Goal: Information Seeking & Learning: Learn about a topic

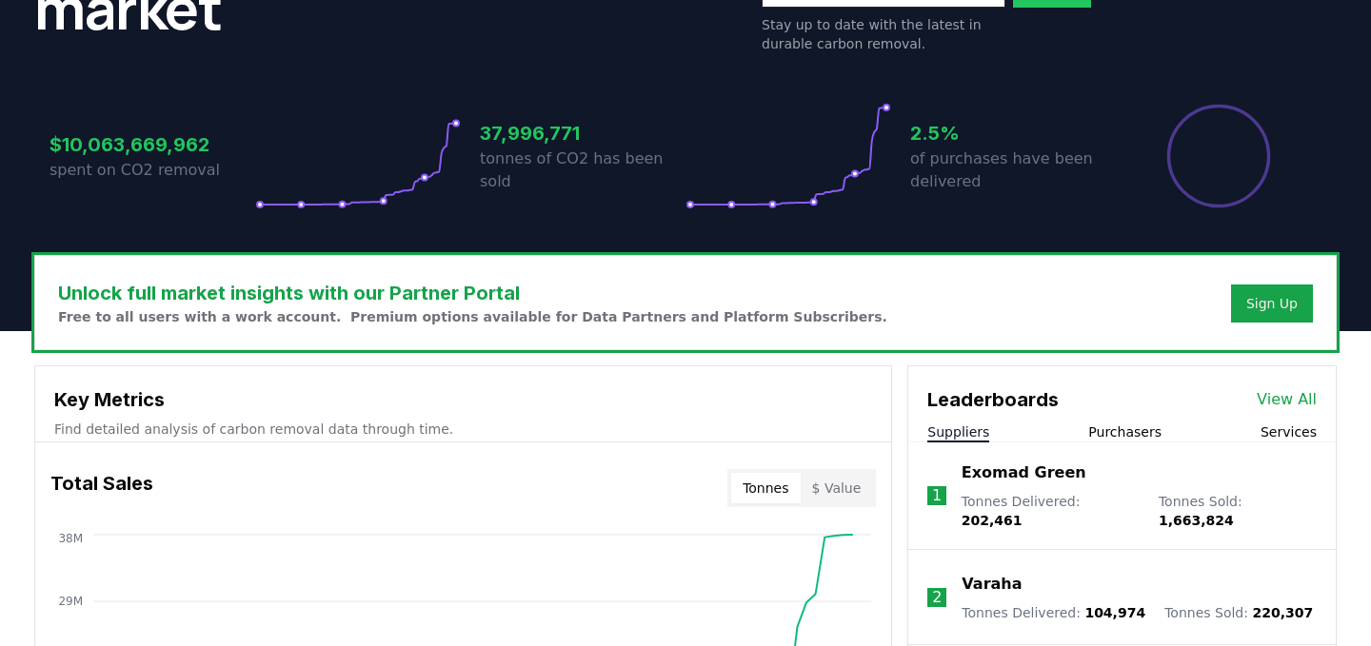
scroll to position [572, 0]
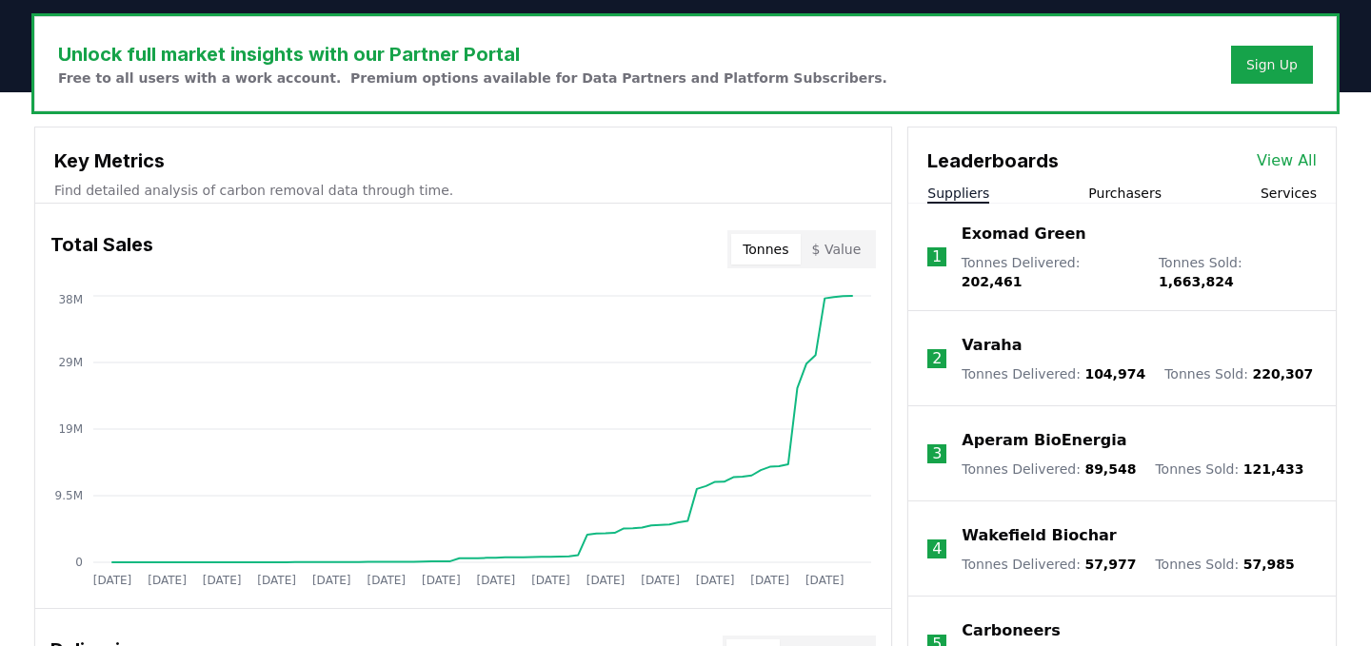
click at [994, 242] on p "Exomad Green" at bounding box center [1024, 234] width 125 height 23
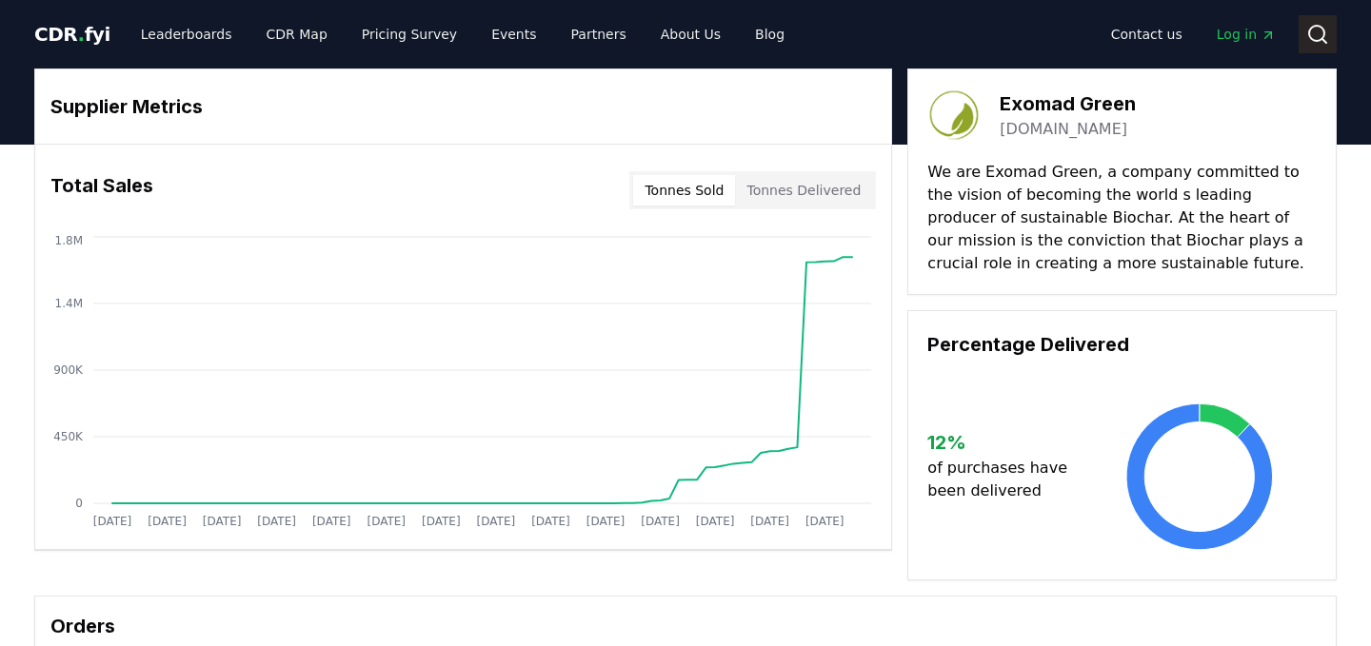
click at [1320, 30] on icon at bounding box center [1317, 34] width 23 height 23
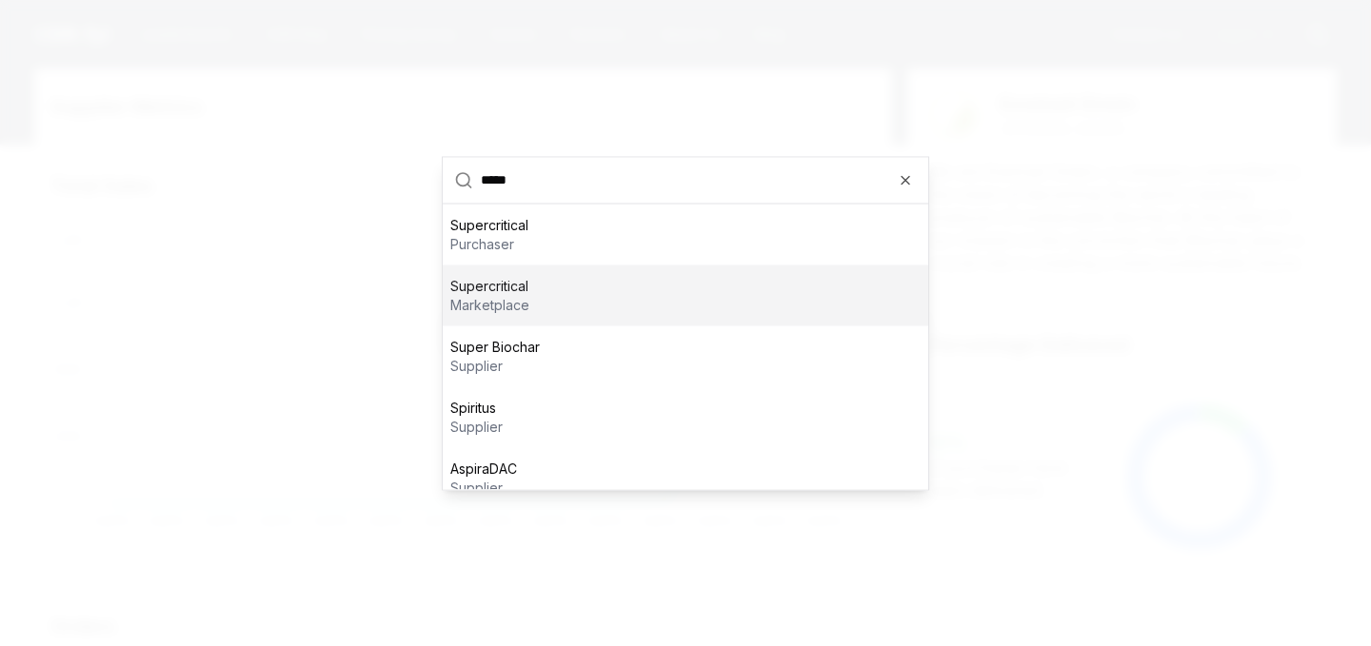
type input "*****"
click at [588, 288] on div "Supercritical marketplace" at bounding box center [686, 295] width 486 height 61
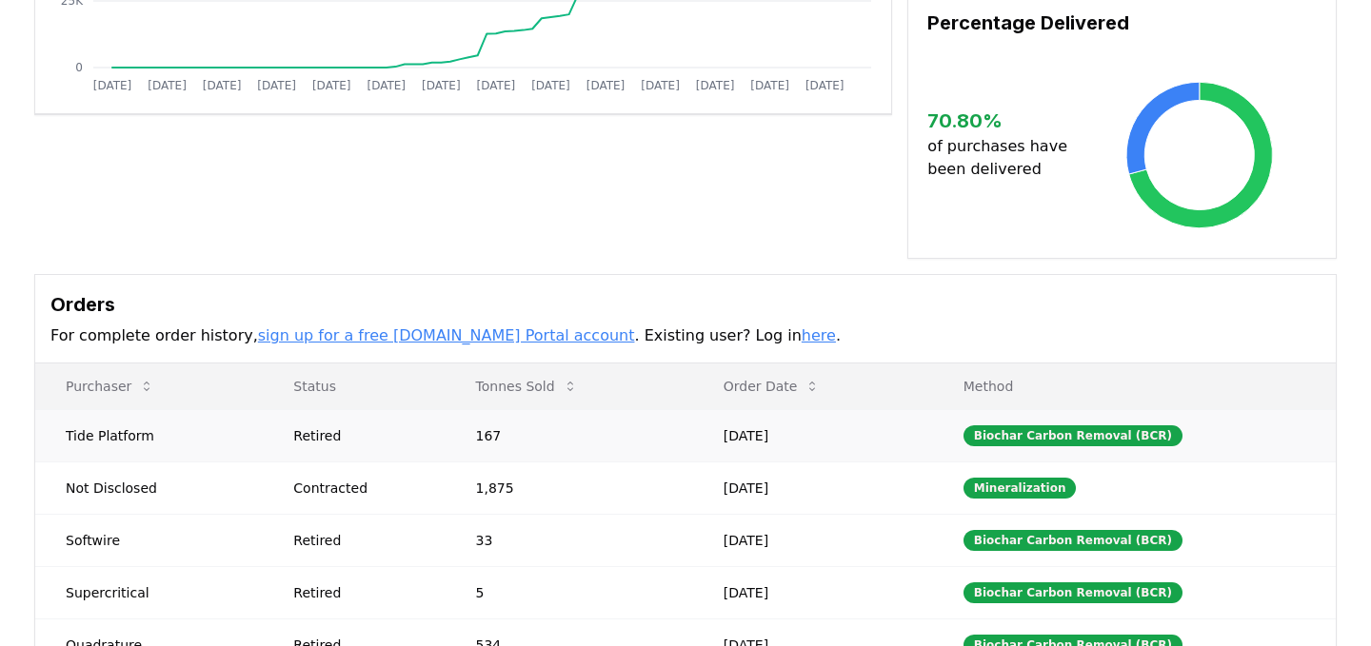
scroll to position [447, 0]
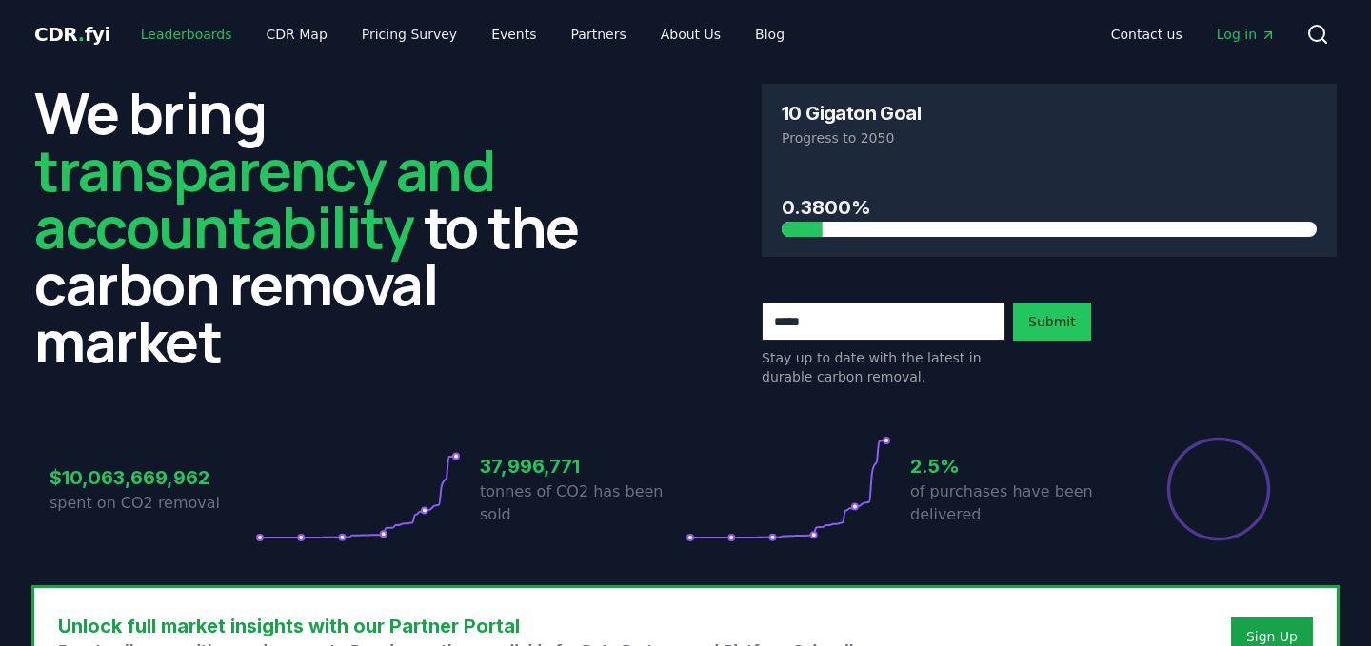
click at [185, 25] on link "Leaderboards" at bounding box center [187, 34] width 122 height 34
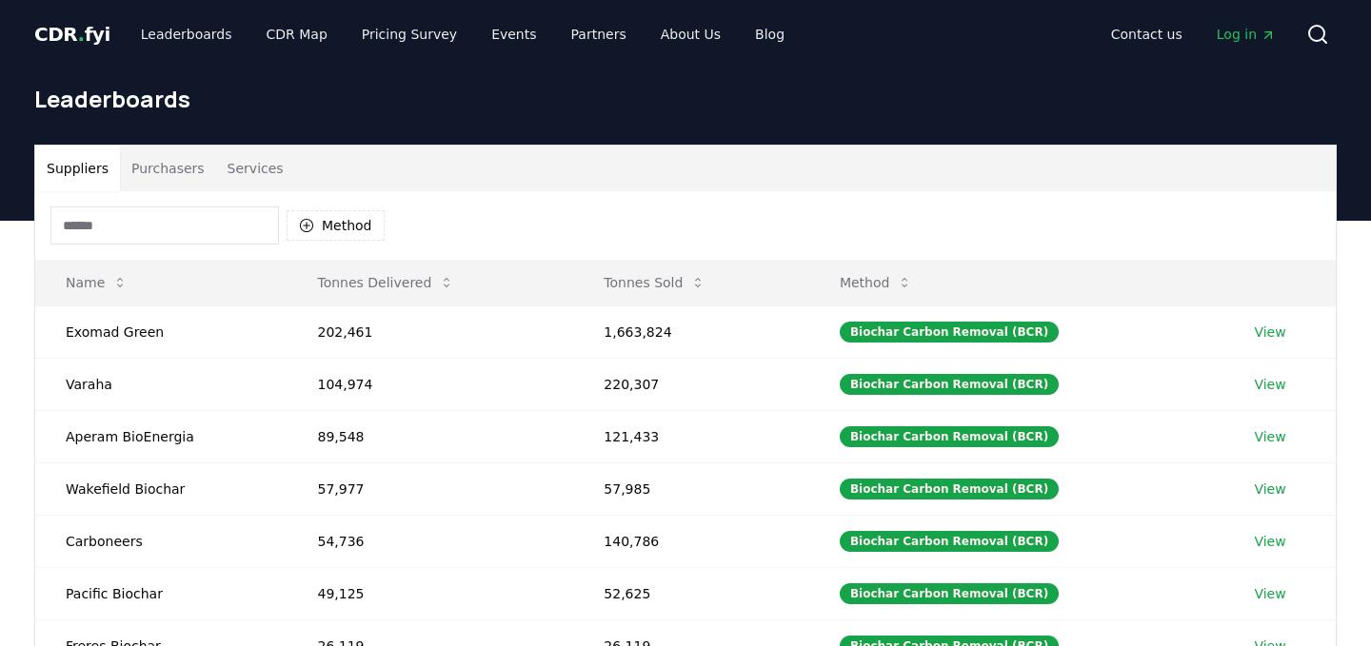
click at [151, 162] on button "Purchasers" at bounding box center [168, 169] width 96 height 46
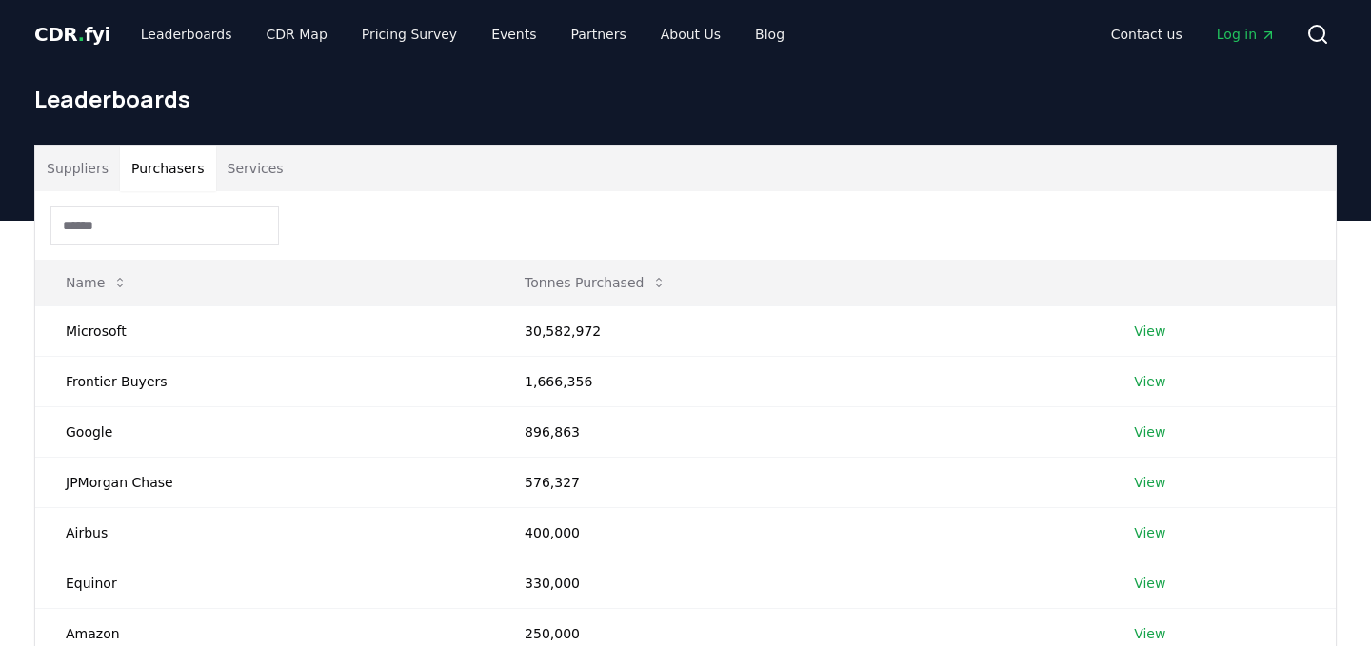
scroll to position [5, 0]
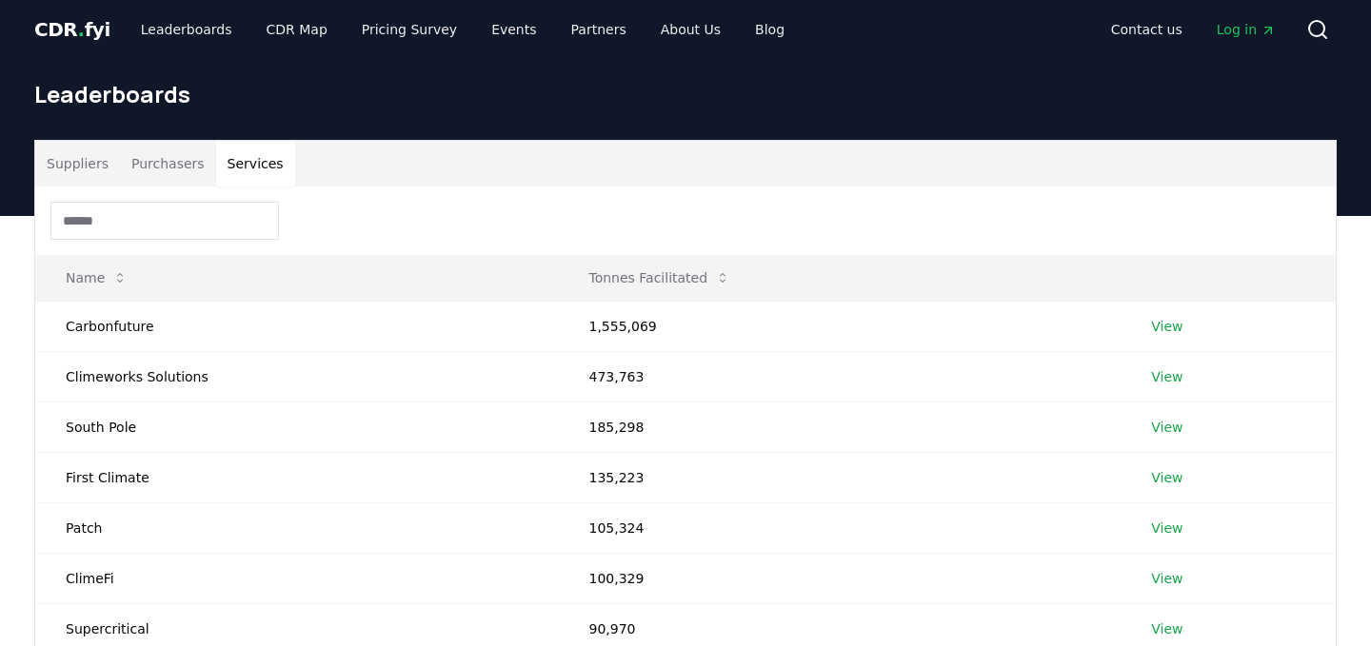
click at [255, 165] on button "Services" at bounding box center [255, 164] width 79 height 46
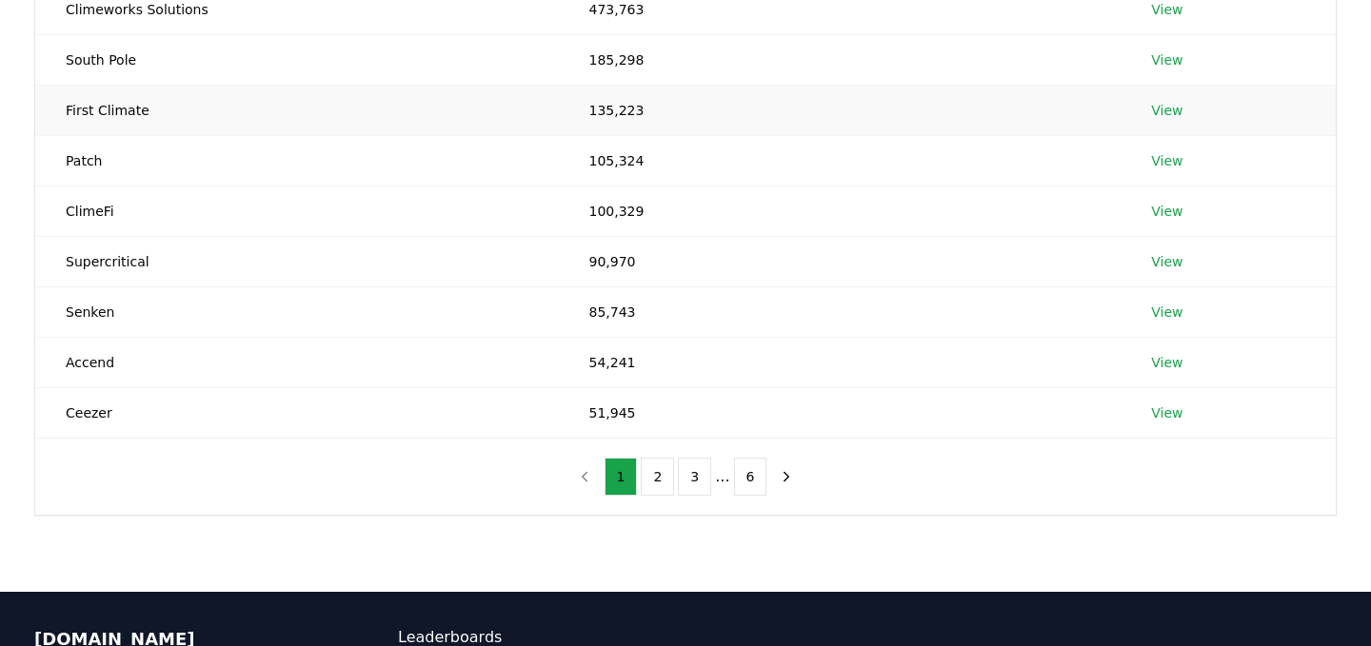
scroll to position [406, 0]
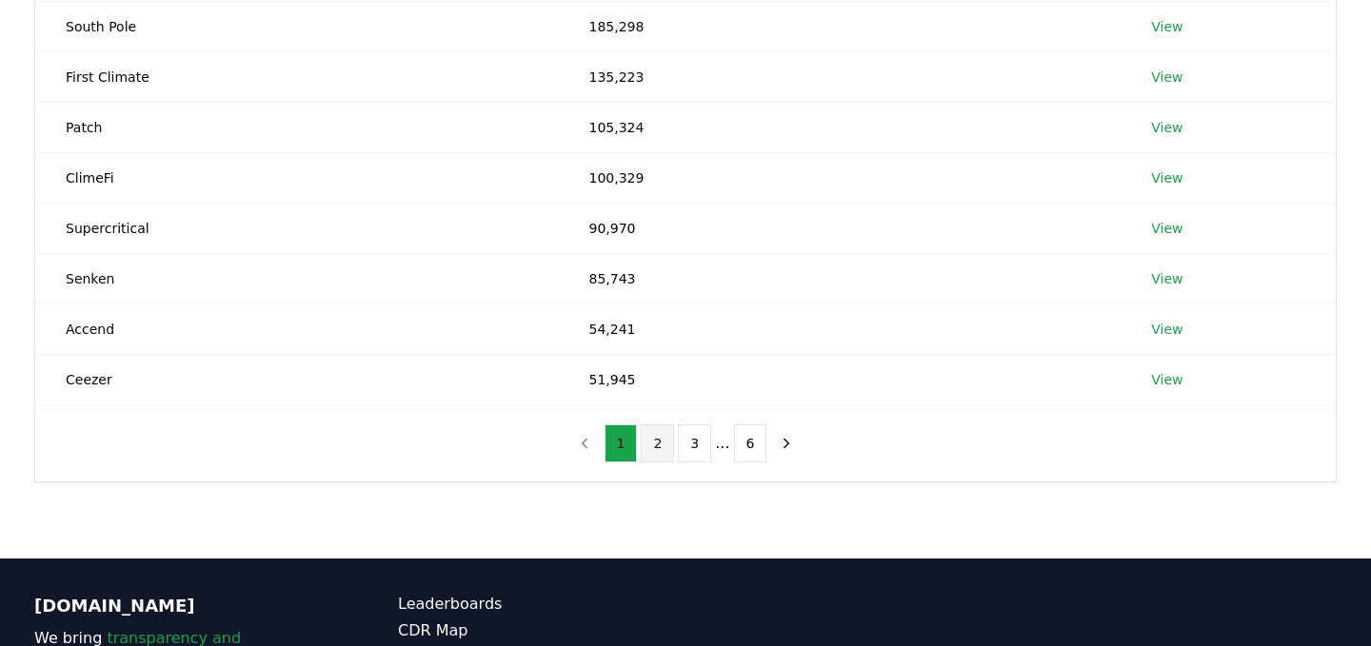
click at [662, 450] on button "2" at bounding box center [657, 444] width 33 height 38
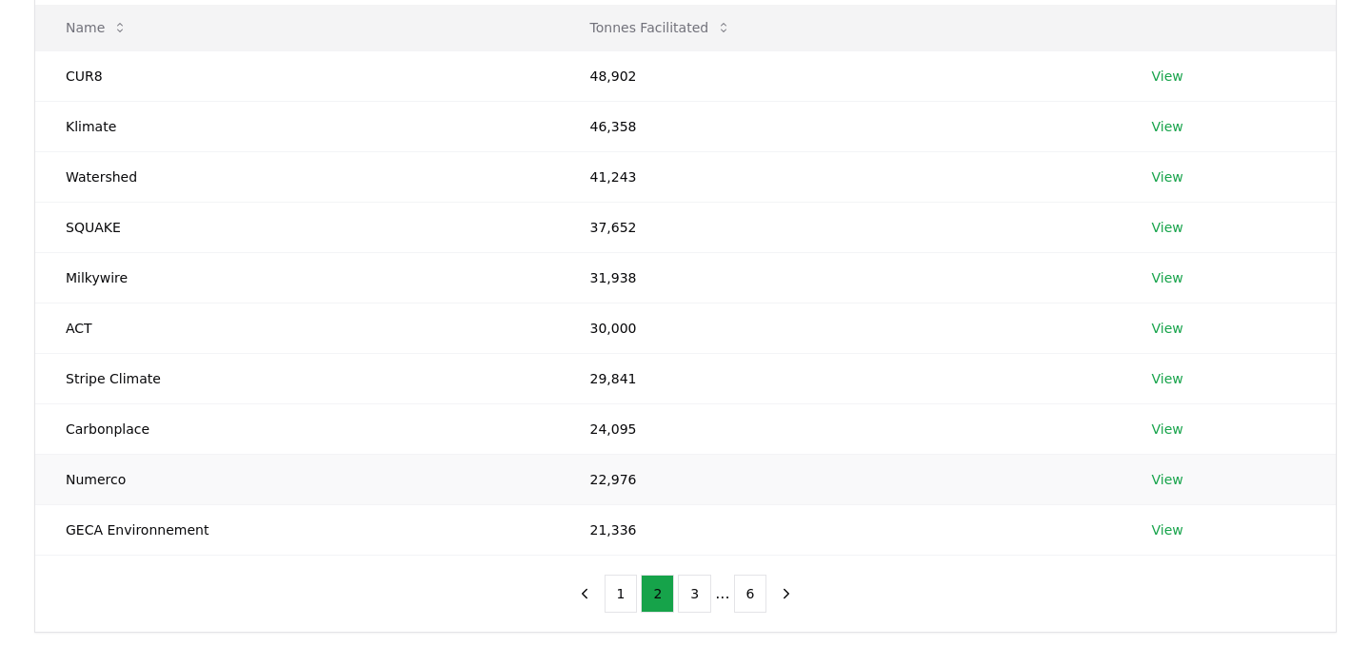
scroll to position [254, 0]
click at [629, 590] on button "1" at bounding box center [621, 595] width 33 height 38
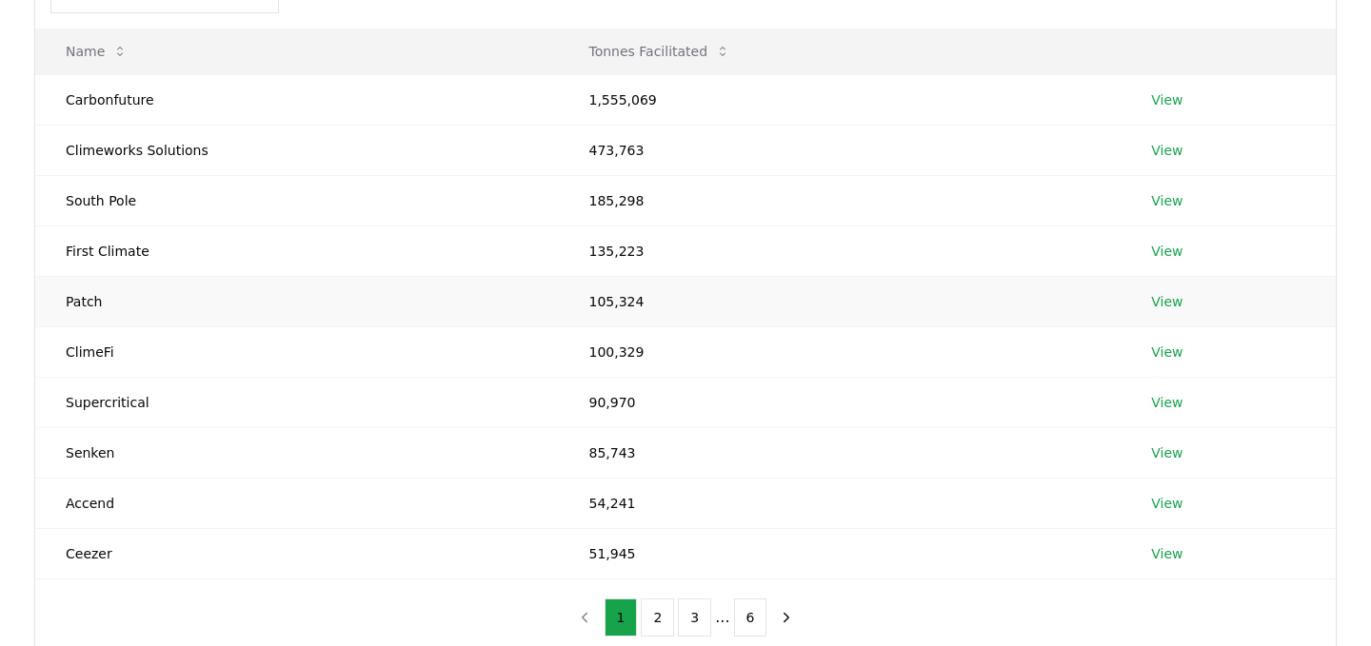
scroll to position [227, 0]
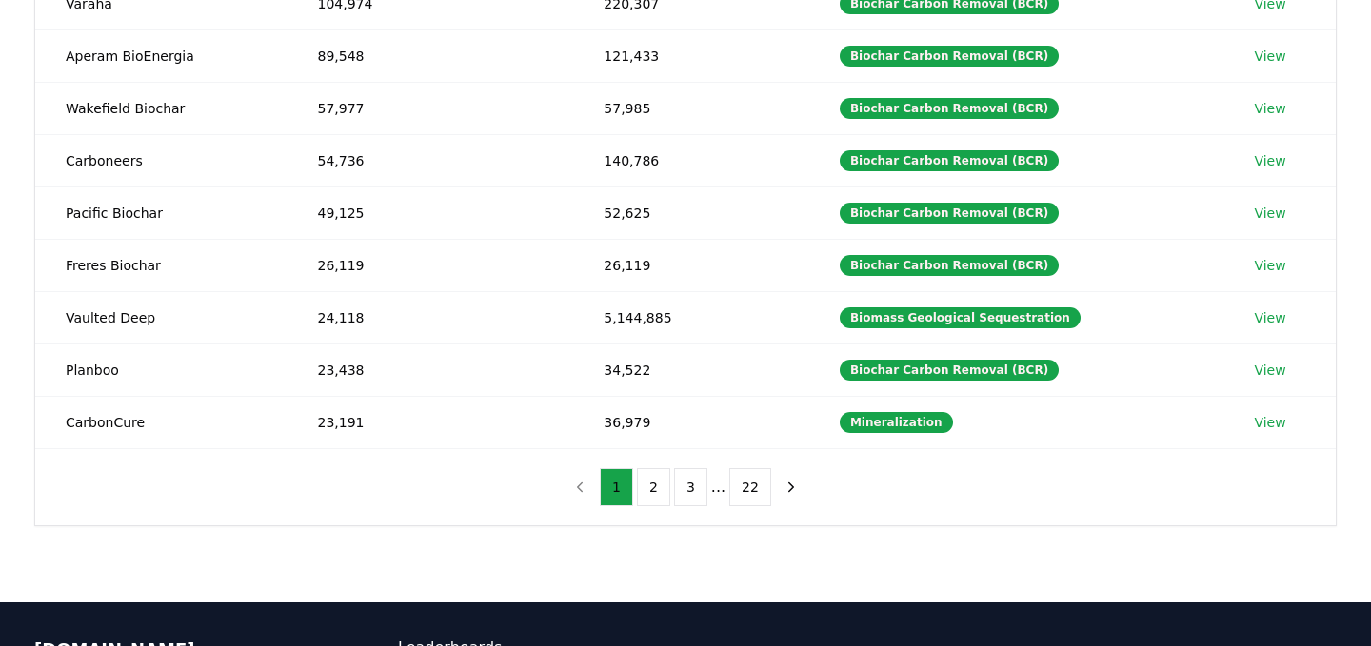
scroll to position [504, 0]
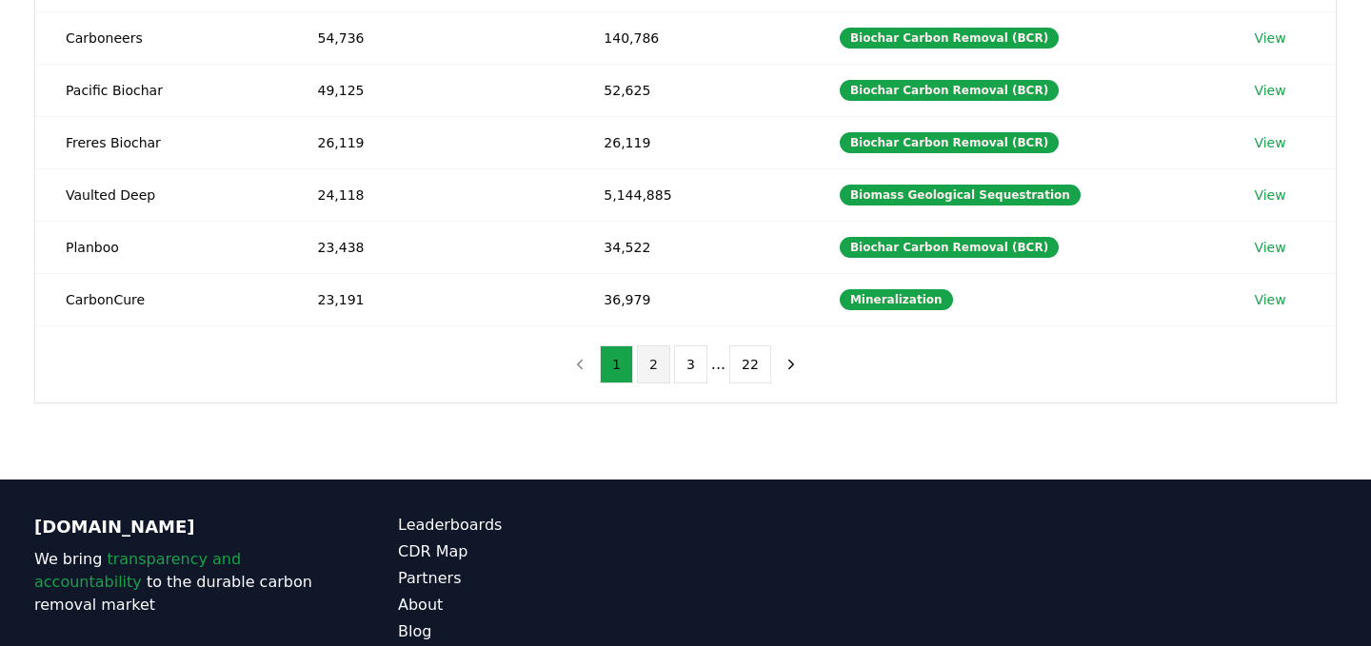
click at [655, 358] on button "2" at bounding box center [653, 365] width 33 height 38
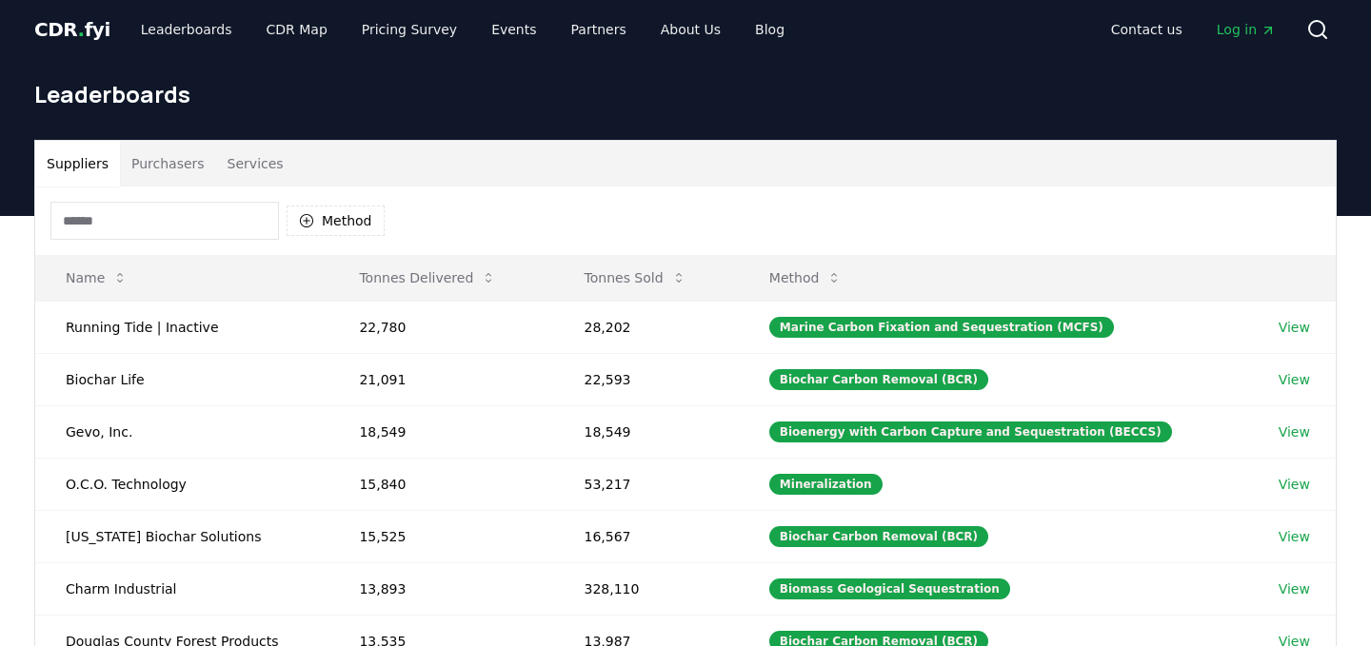
scroll to position [0, 0]
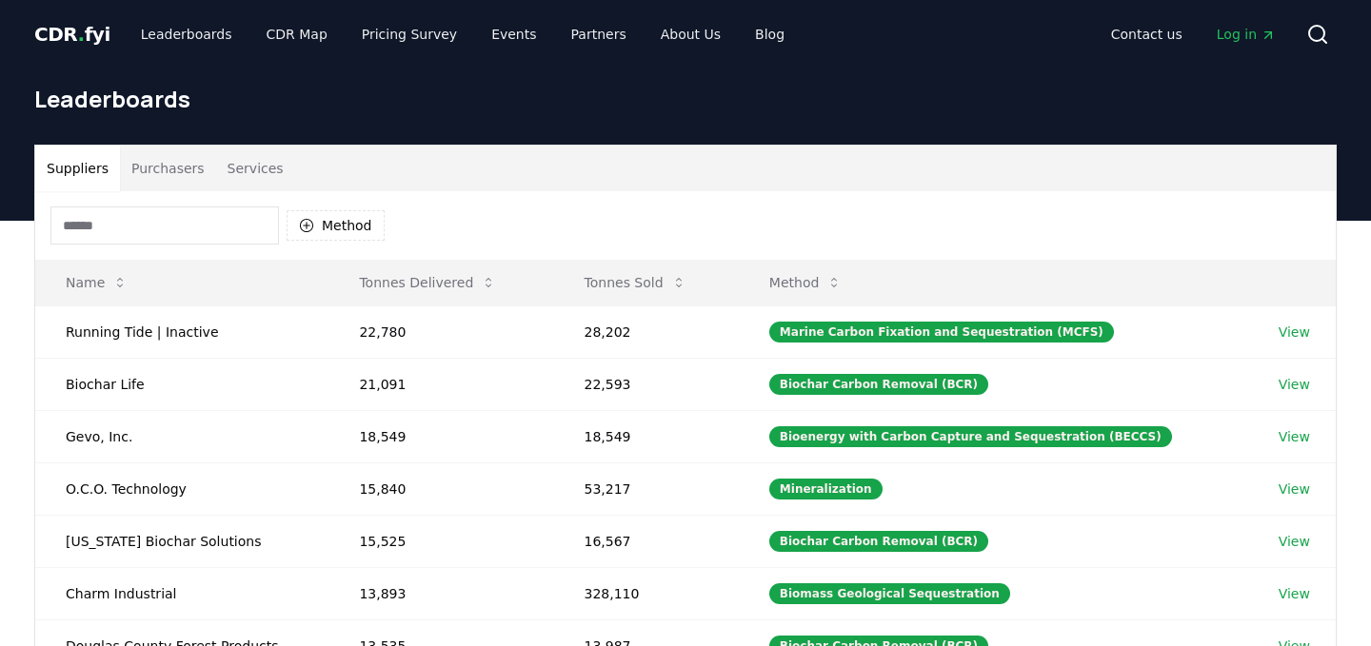
click at [251, 166] on button "Services" at bounding box center [255, 169] width 79 height 46
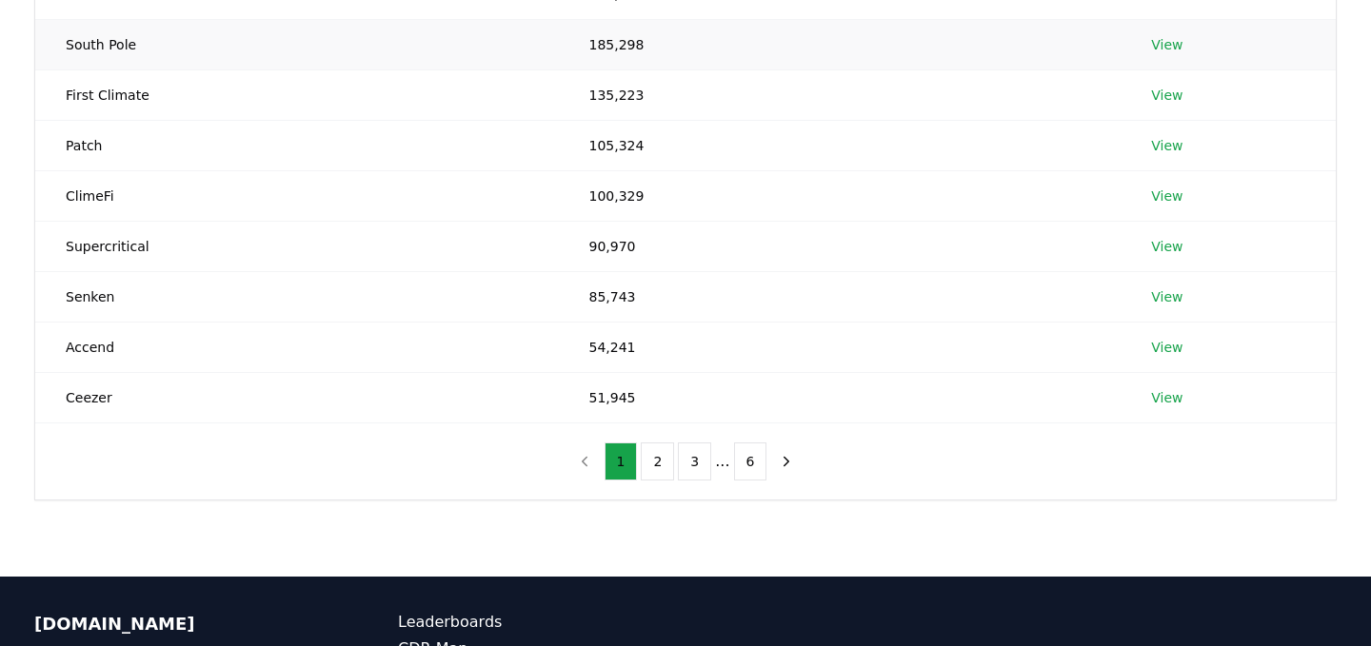
scroll to position [588, 0]
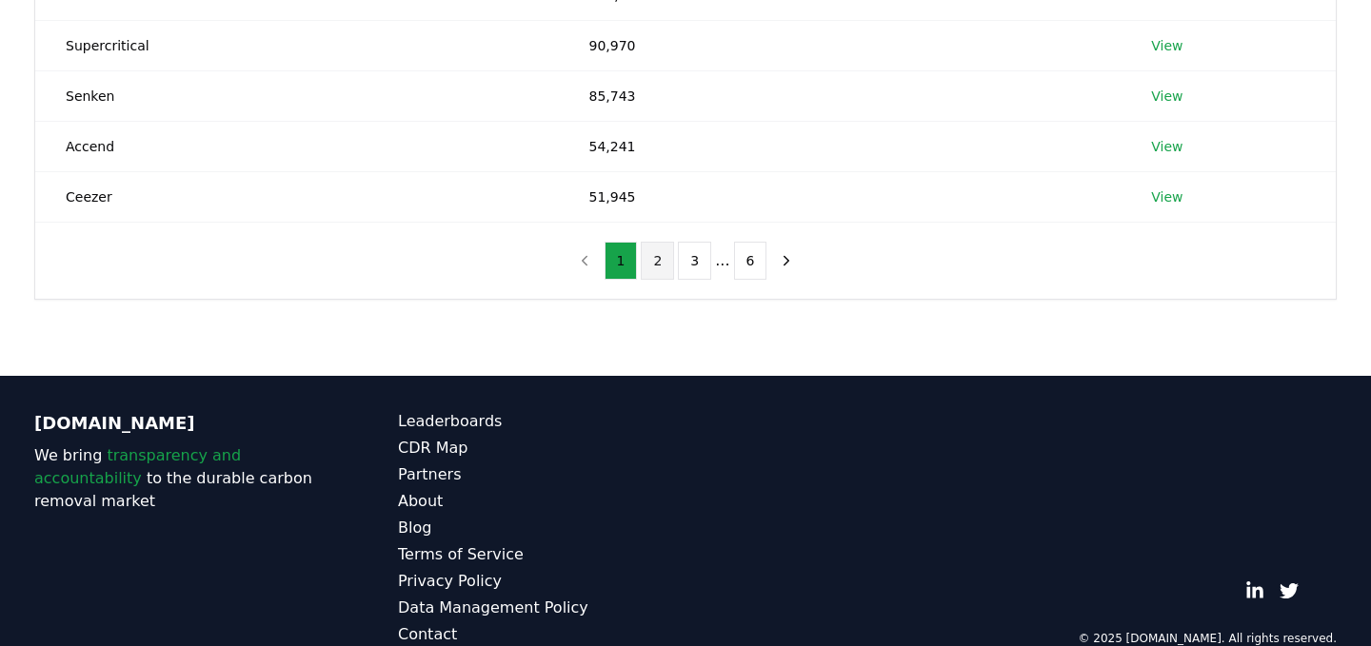
click at [657, 269] on button "2" at bounding box center [657, 261] width 33 height 38
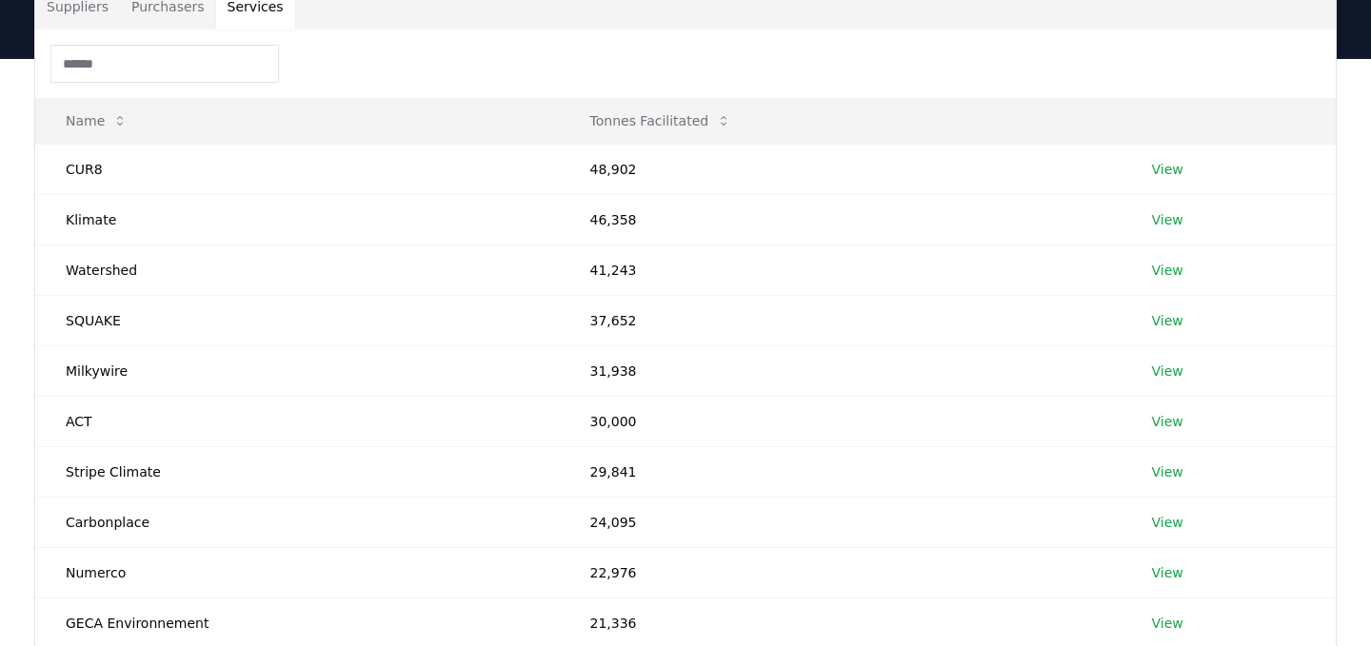
scroll to position [126, 0]
